Goal: Transaction & Acquisition: Subscribe to service/newsletter

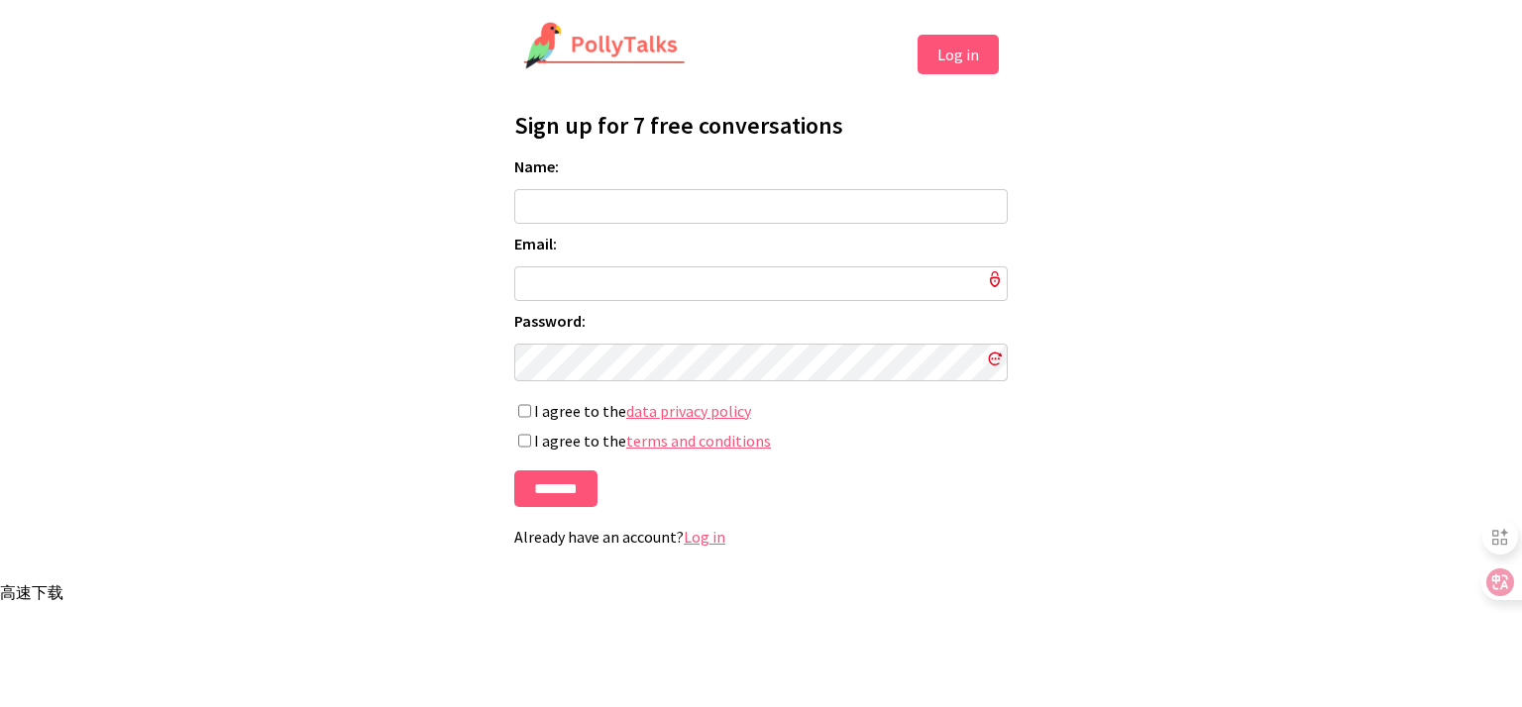
click at [578, 198] on input "Name:" at bounding box center [760, 206] width 493 height 35
click at [615, 38] on img at bounding box center [604, 47] width 162 height 50
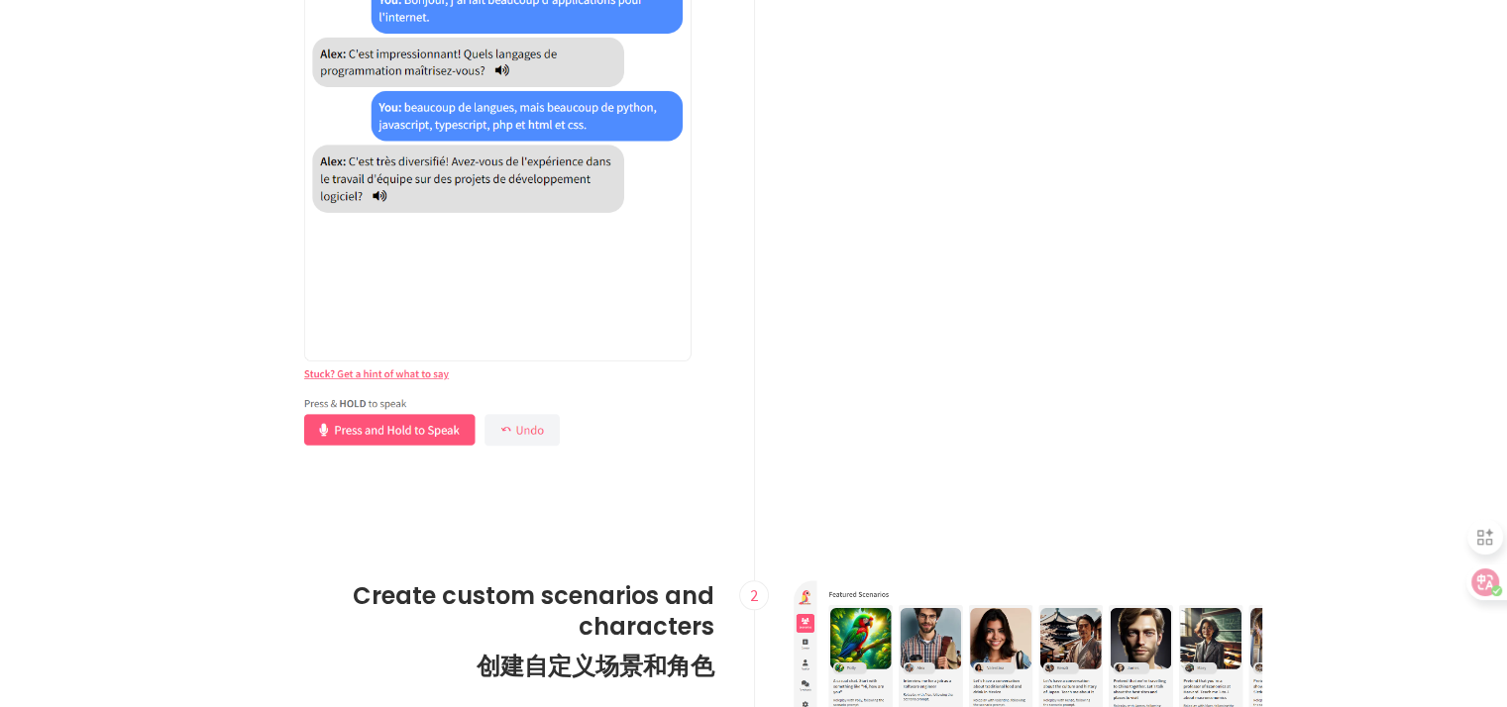
scroll to position [1882, 0]
